Goal: Entertainment & Leisure: Browse casually

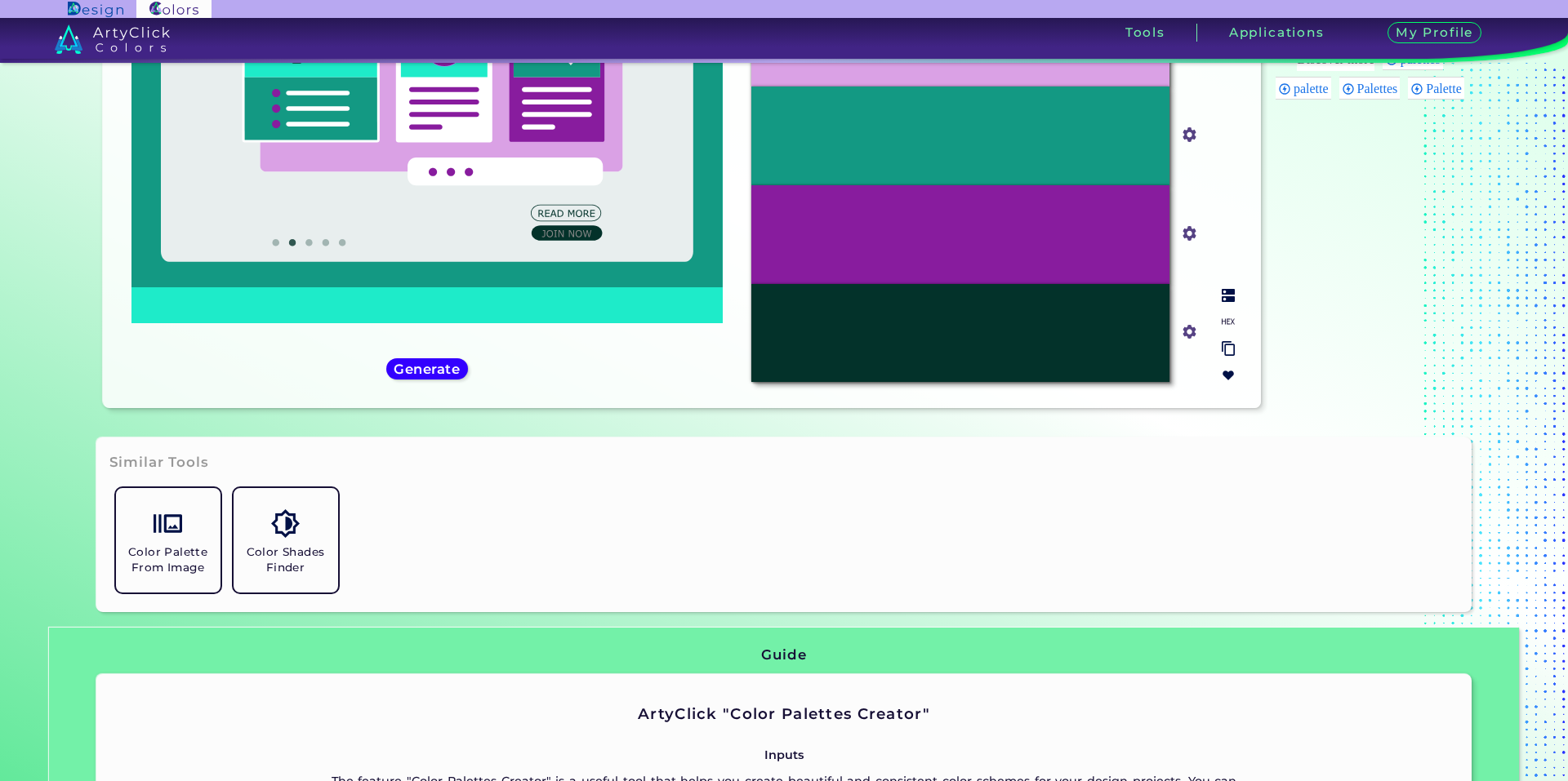
scroll to position [459, 0]
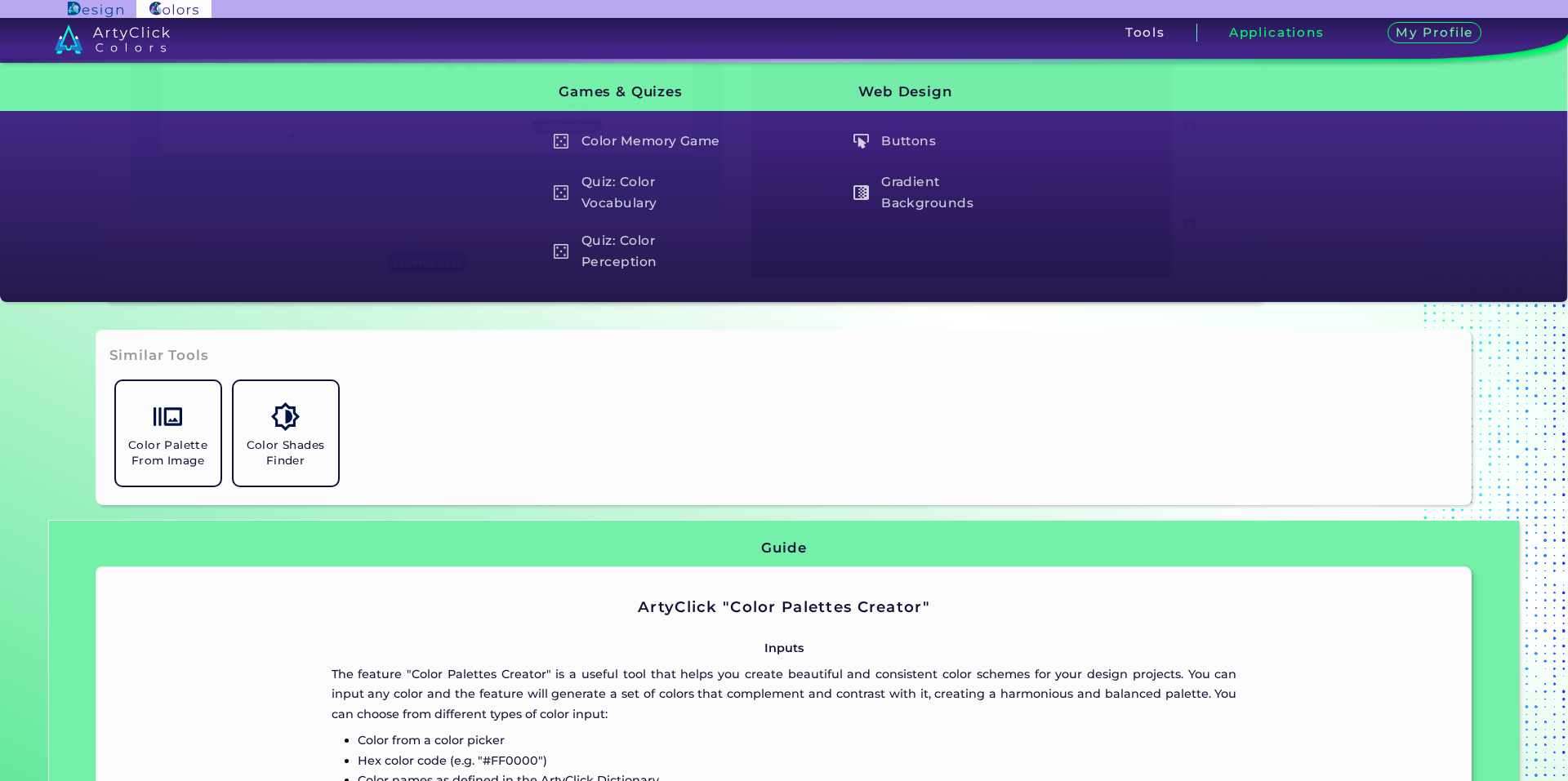
click at [1240, 28] on h3 "Applications" at bounding box center [1277, 32] width 95 height 13
click at [1248, 39] on h3 "Applications" at bounding box center [1277, 32] width 95 height 13
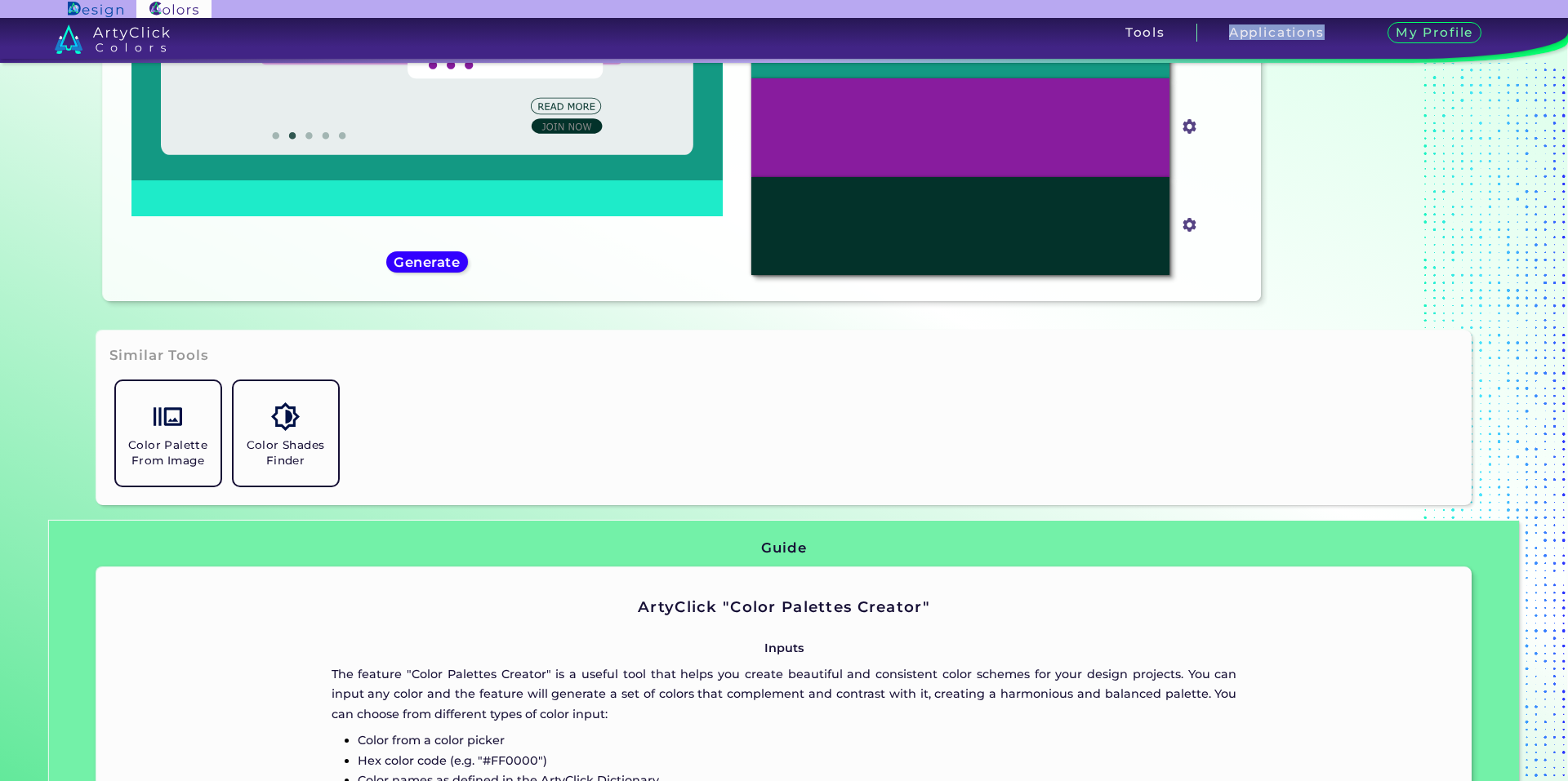
click at [1248, 39] on h3 "Applications" at bounding box center [1277, 32] width 95 height 13
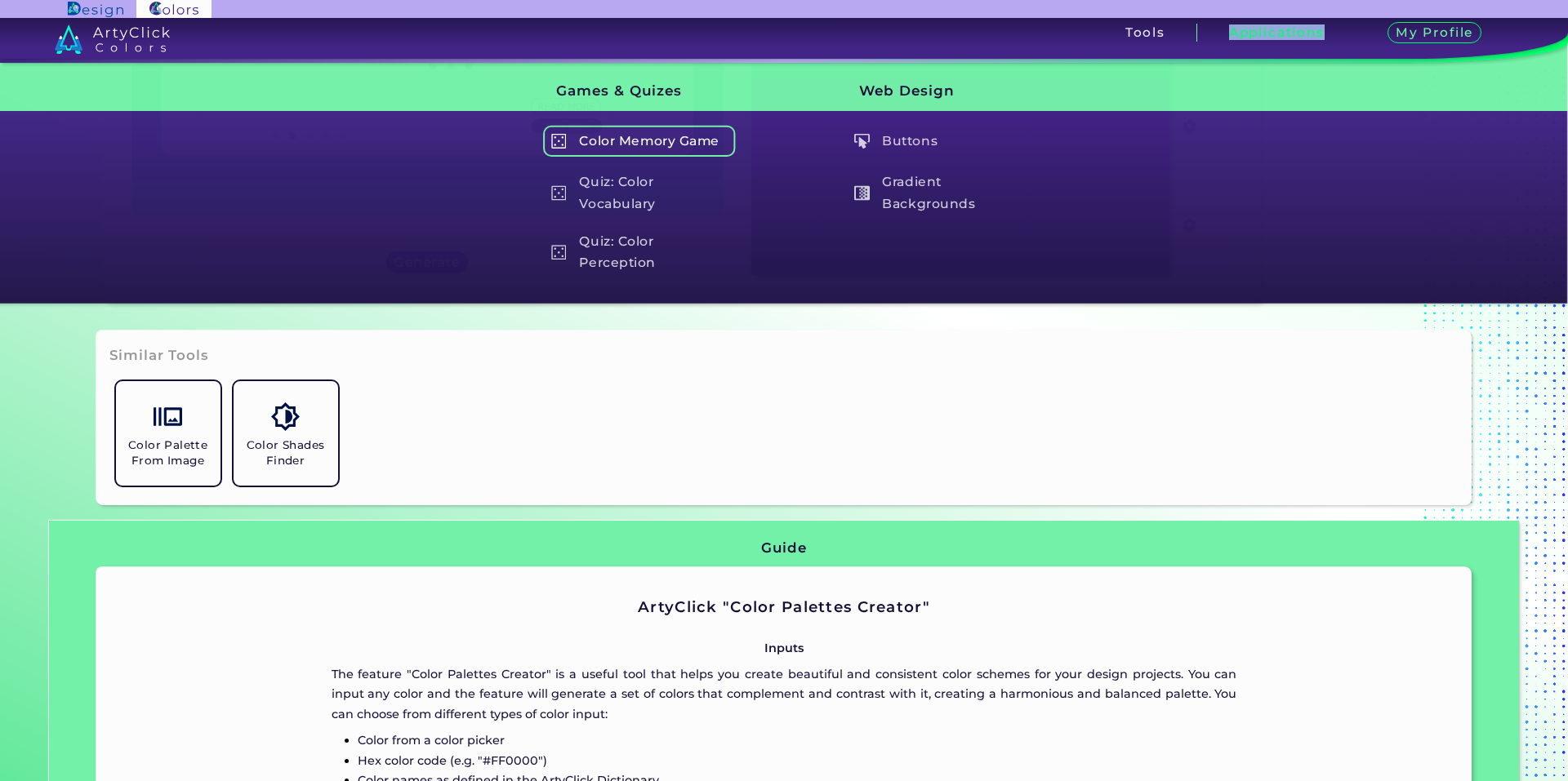
click at [627, 134] on h5 "Color Memory Game" at bounding box center [638, 141] width 192 height 31
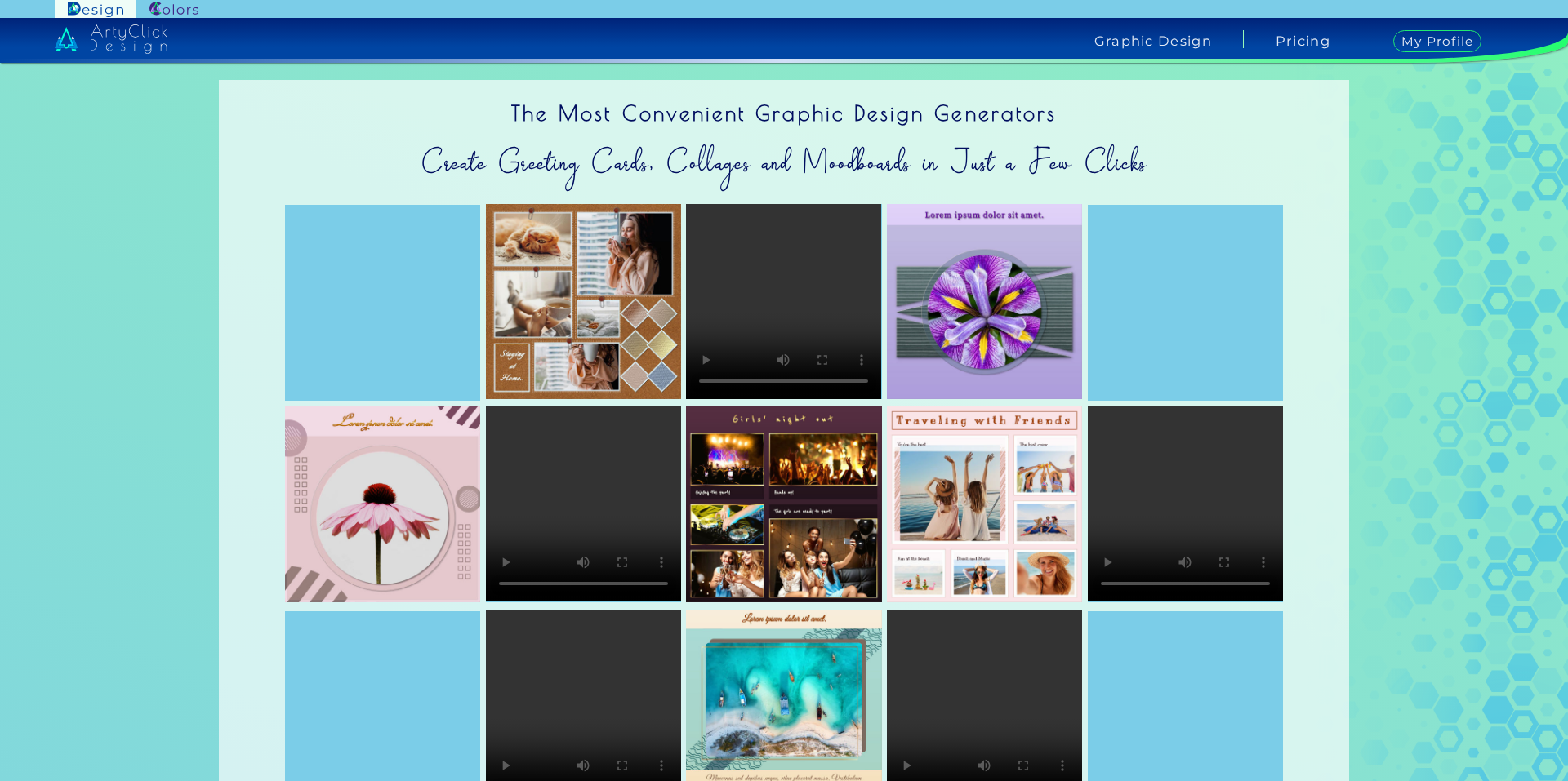
click at [190, 4] on img at bounding box center [173, 9] width 49 height 16
